Goal: Check status: Check status

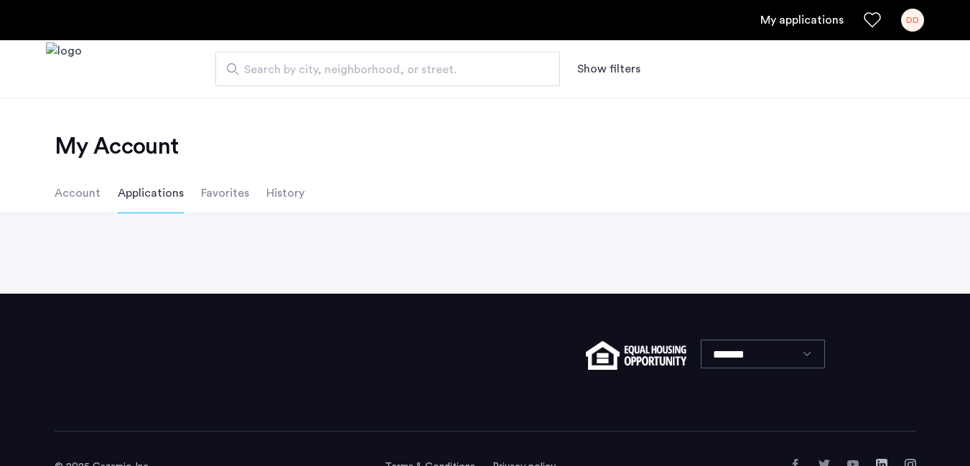
click at [813, 24] on link "My applications" at bounding box center [801, 19] width 83 height 17
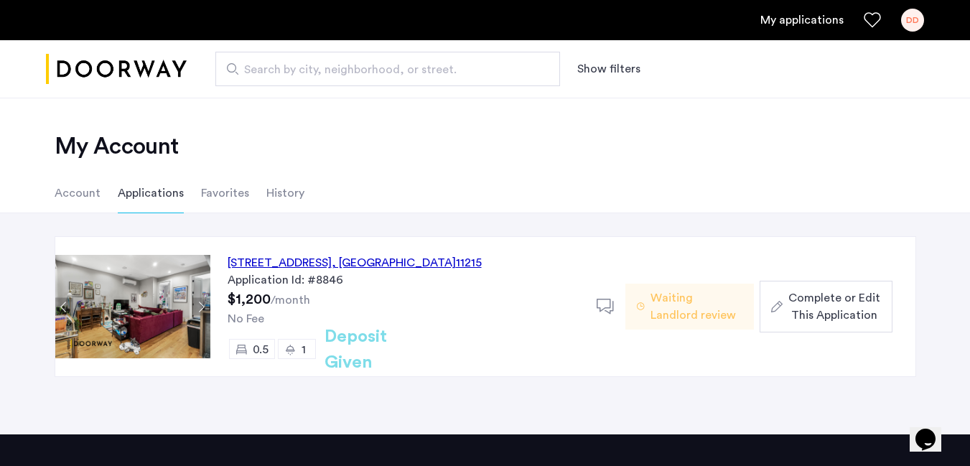
click at [121, 304] on img at bounding box center [132, 306] width 155 height 103
click at [285, 261] on div "[STREET_ADDRESS]" at bounding box center [355, 262] width 254 height 17
click at [72, 199] on li "Account" at bounding box center [78, 193] width 46 height 40
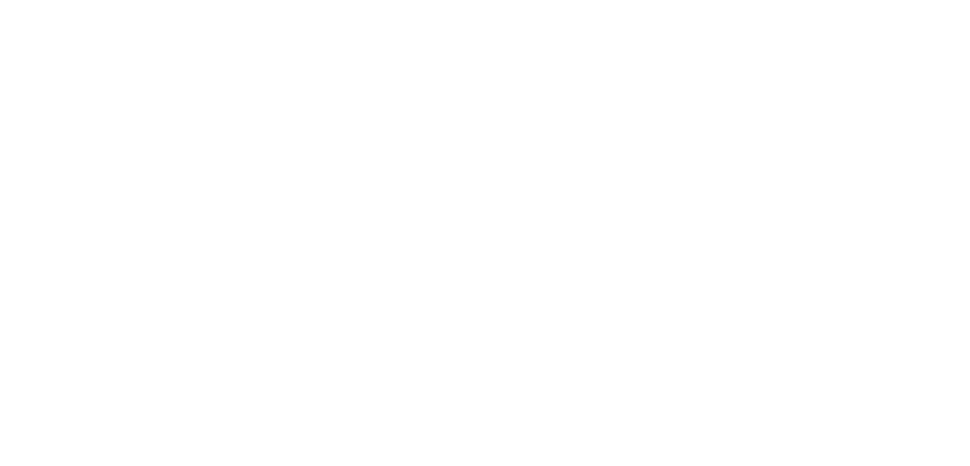
click at [0, 0] on html at bounding box center [0, 0] width 0 height 0
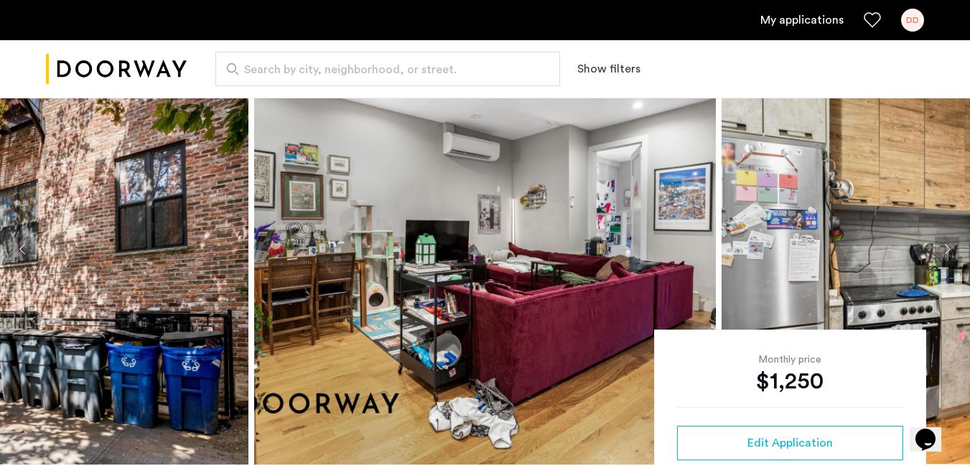
scroll to position [80, 0]
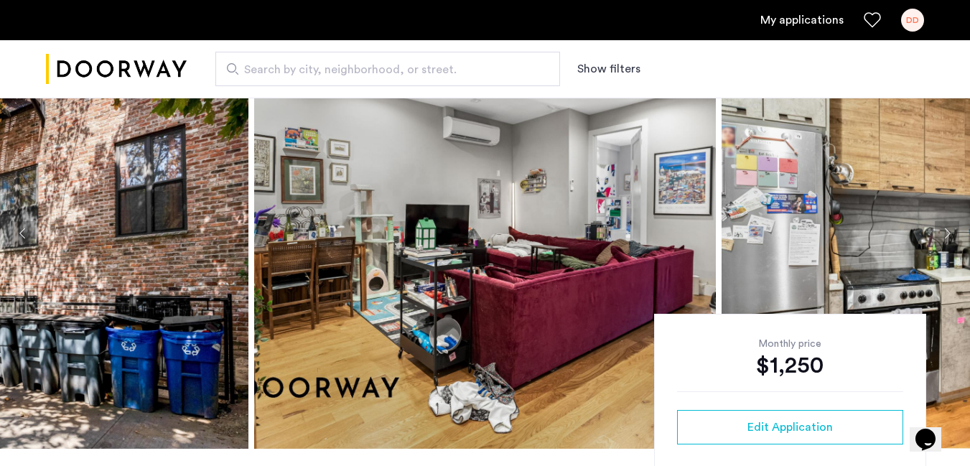
click at [800, 24] on link "My applications" at bounding box center [801, 19] width 83 height 17
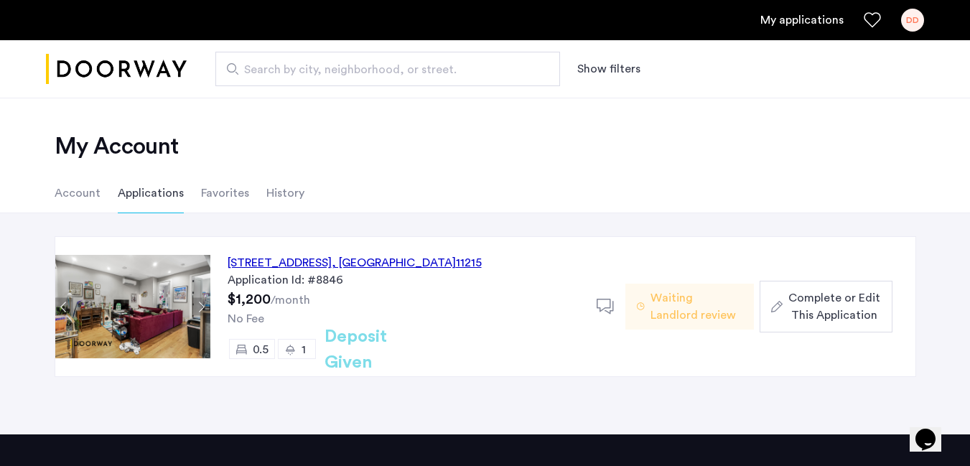
click at [143, 308] on img at bounding box center [132, 306] width 155 height 103
click at [676, 306] on span "Waiting Landlord review" at bounding box center [696, 306] width 92 height 34
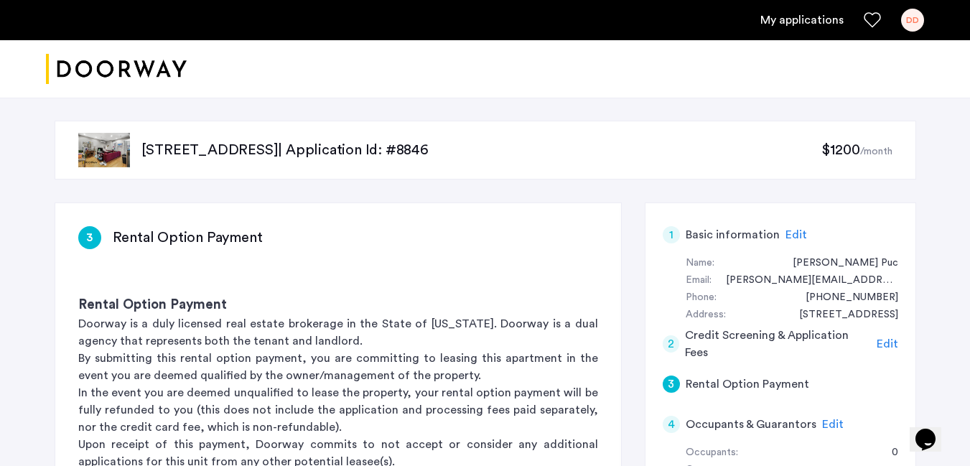
click at [495, 146] on p "557 Union Street, Unit 1FR, Brooklyn, NY 11215 | Application Id: #8846" at bounding box center [481, 150] width 680 height 20
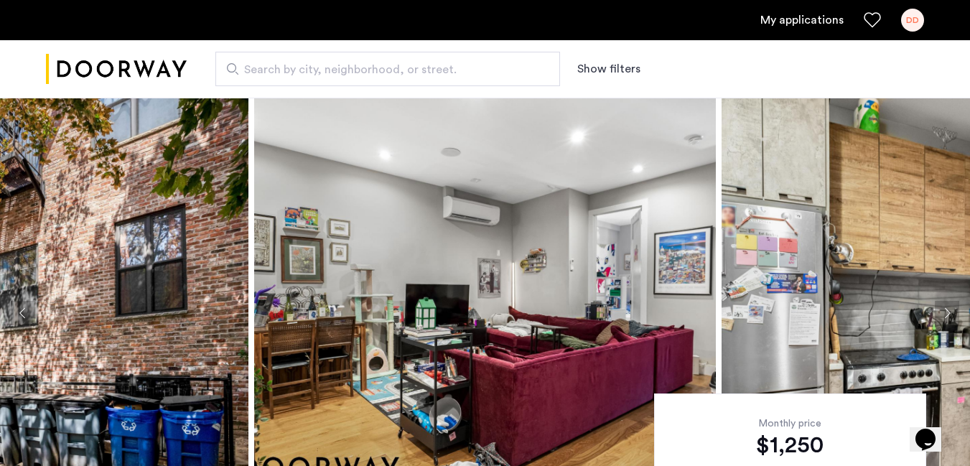
click at [490, 242] on img at bounding box center [485, 313] width 462 height 431
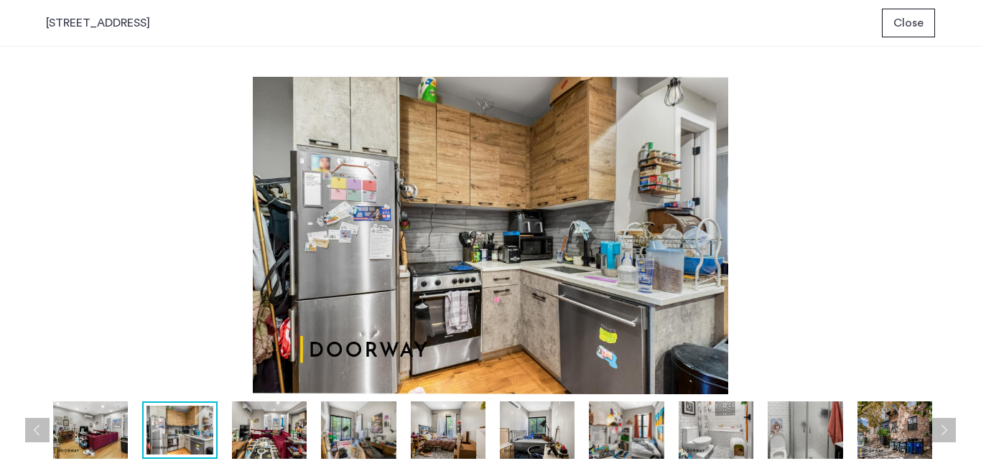
click at [912, 28] on span "Close" at bounding box center [908, 22] width 30 height 17
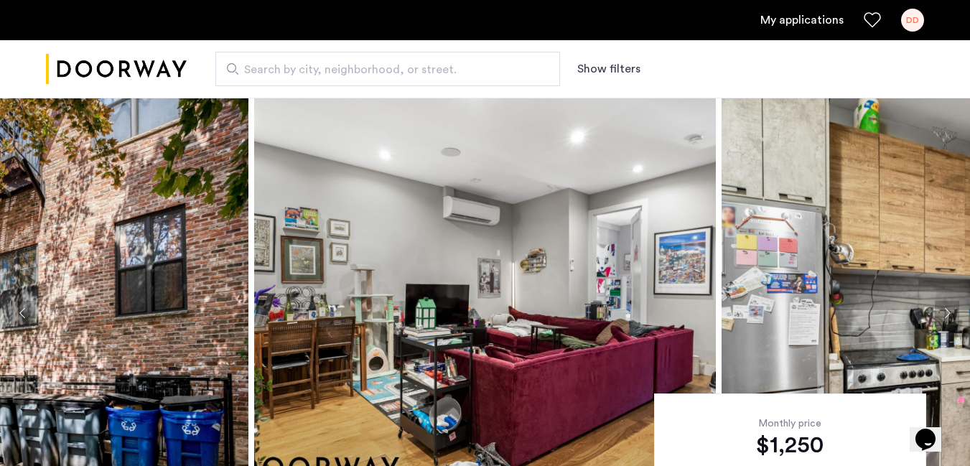
click at [789, 19] on link "My applications" at bounding box center [801, 19] width 83 height 17
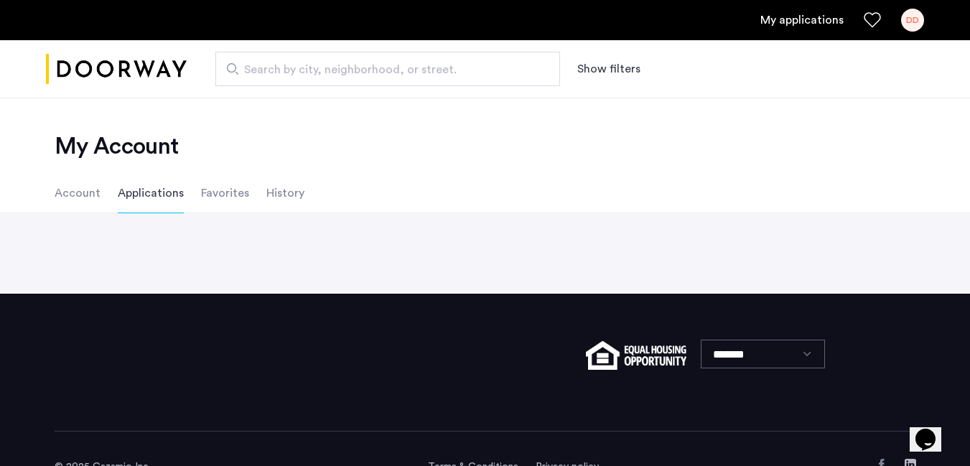
click at [806, 17] on link "My applications" at bounding box center [801, 19] width 83 height 17
click at [225, 201] on li "Favorites" at bounding box center [225, 193] width 48 height 40
click at [143, 201] on li "Applications" at bounding box center [151, 193] width 66 height 40
click at [83, 195] on li "Account" at bounding box center [78, 193] width 46 height 40
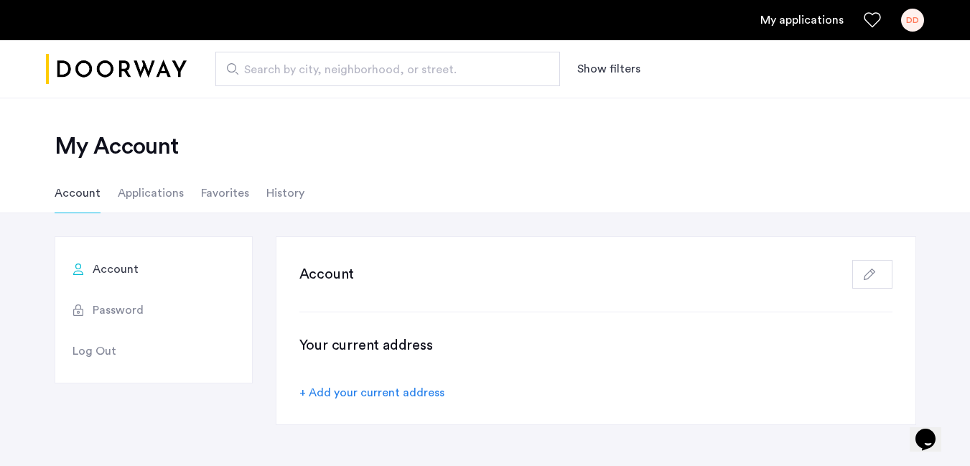
click at [149, 194] on li "Applications" at bounding box center [151, 193] width 66 height 40
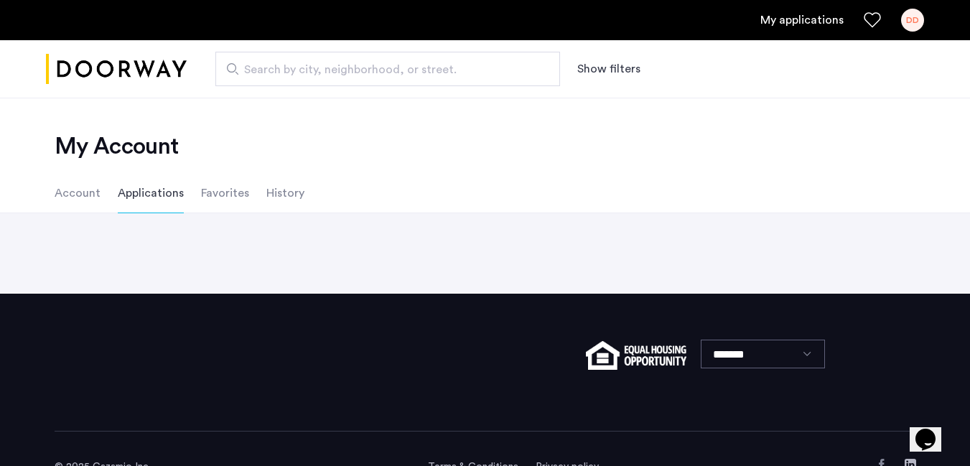
click at [274, 195] on li "History" at bounding box center [285, 193] width 38 height 40
click at [141, 192] on li "Applications" at bounding box center [151, 193] width 66 height 40
